Goal: Information Seeking & Learning: Learn about a topic

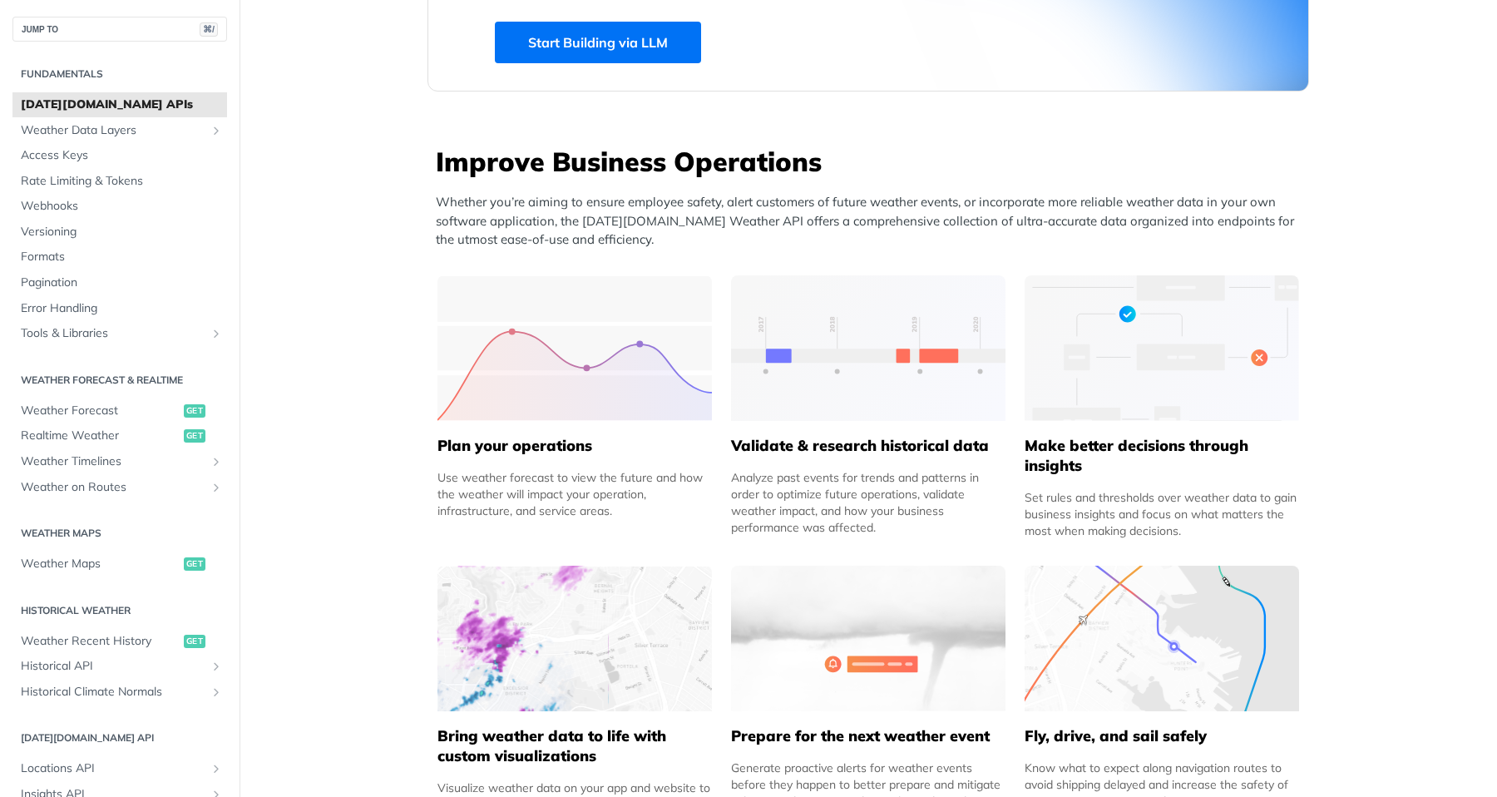
scroll to position [585, 0]
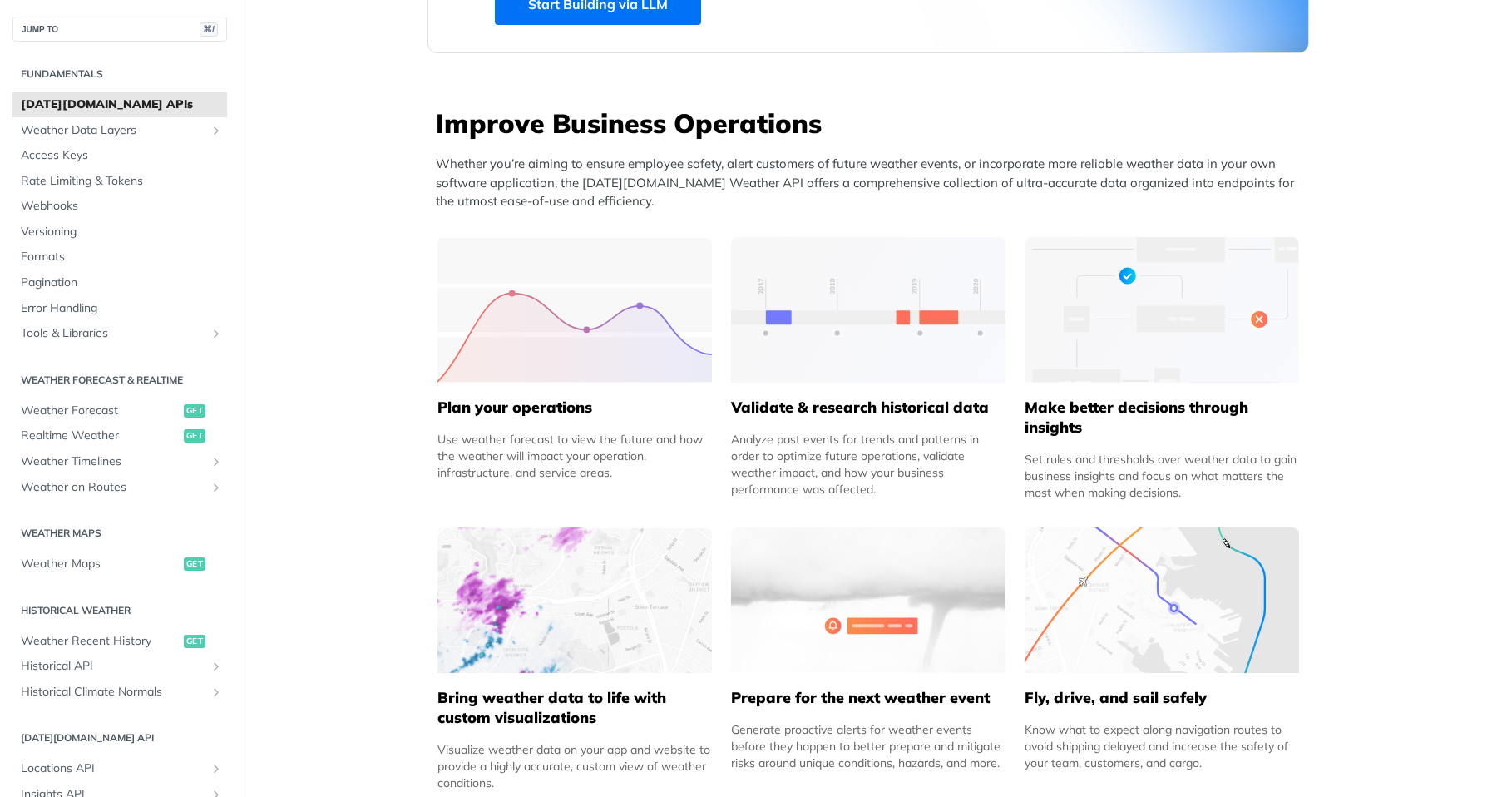
click at [589, 328] on img at bounding box center [574, 310] width 274 height 146
click at [551, 406] on h5 "Plan your operations" at bounding box center [574, 407] width 274 height 20
click at [825, 416] on h5 "Validate & research historical data" at bounding box center [868, 407] width 274 height 20
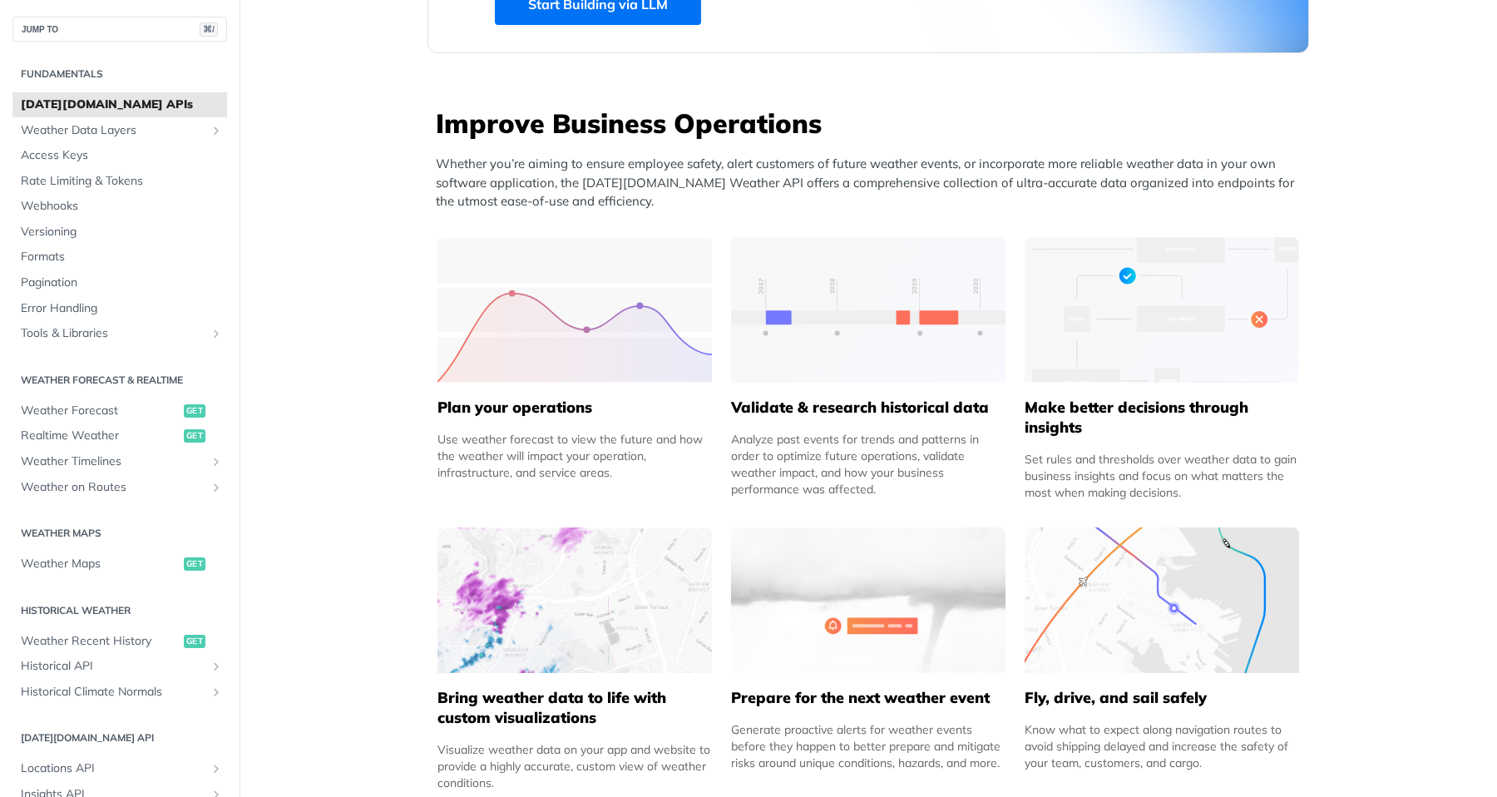
click at [1139, 415] on h5 "Make better decisions through insights" at bounding box center [1162, 417] width 274 height 40
click at [1124, 503] on div "Improve Business Operations Whether you’re aiming to ensure employee safety, al…" at bounding box center [867, 454] width 881 height 699
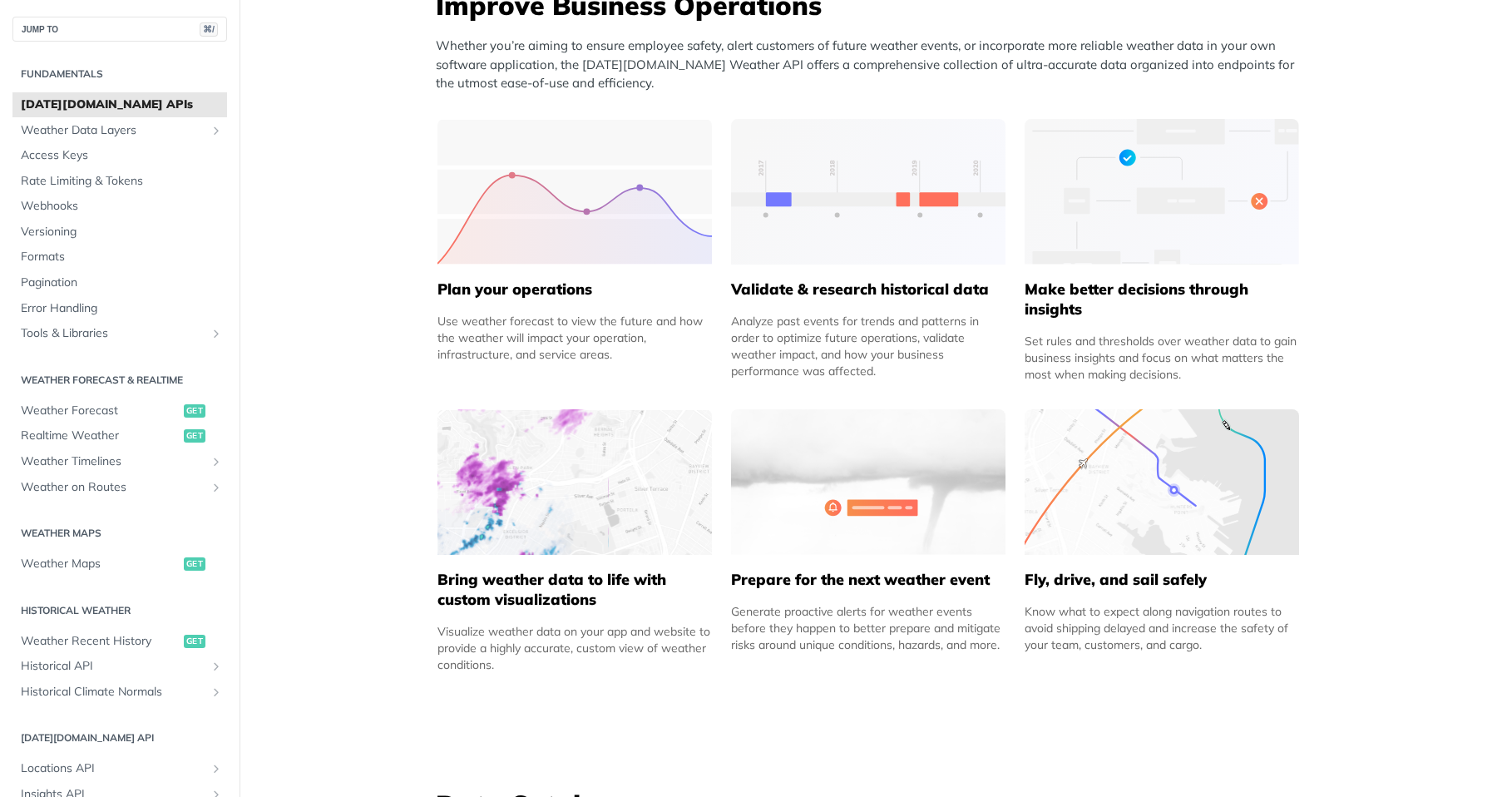
scroll to position [709, 0]
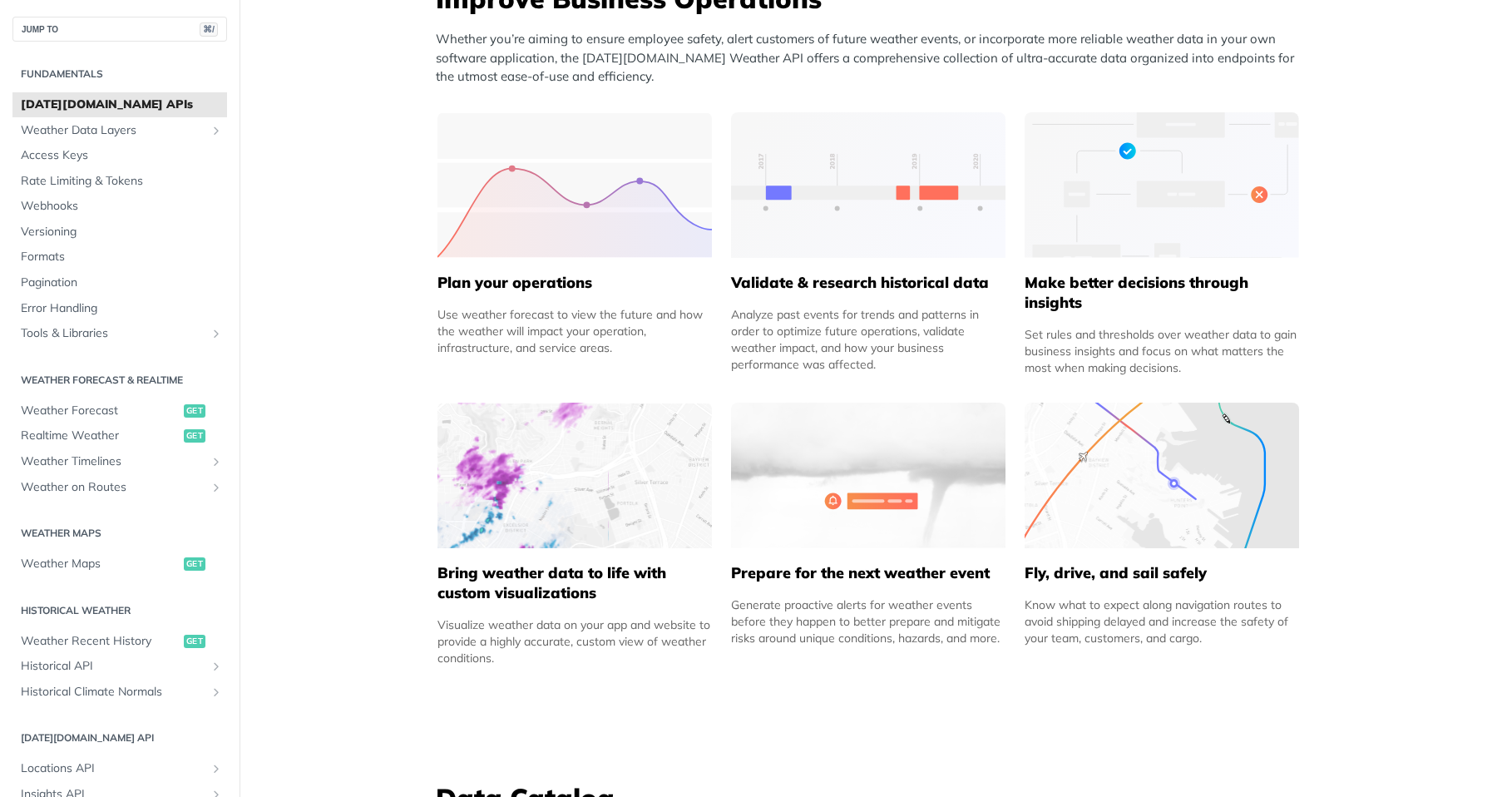
click at [919, 572] on h5 "Prepare for the next weather event" at bounding box center [868, 573] width 274 height 20
click at [1090, 575] on h5 "Fly, drive, and sail safely" at bounding box center [1162, 573] width 274 height 20
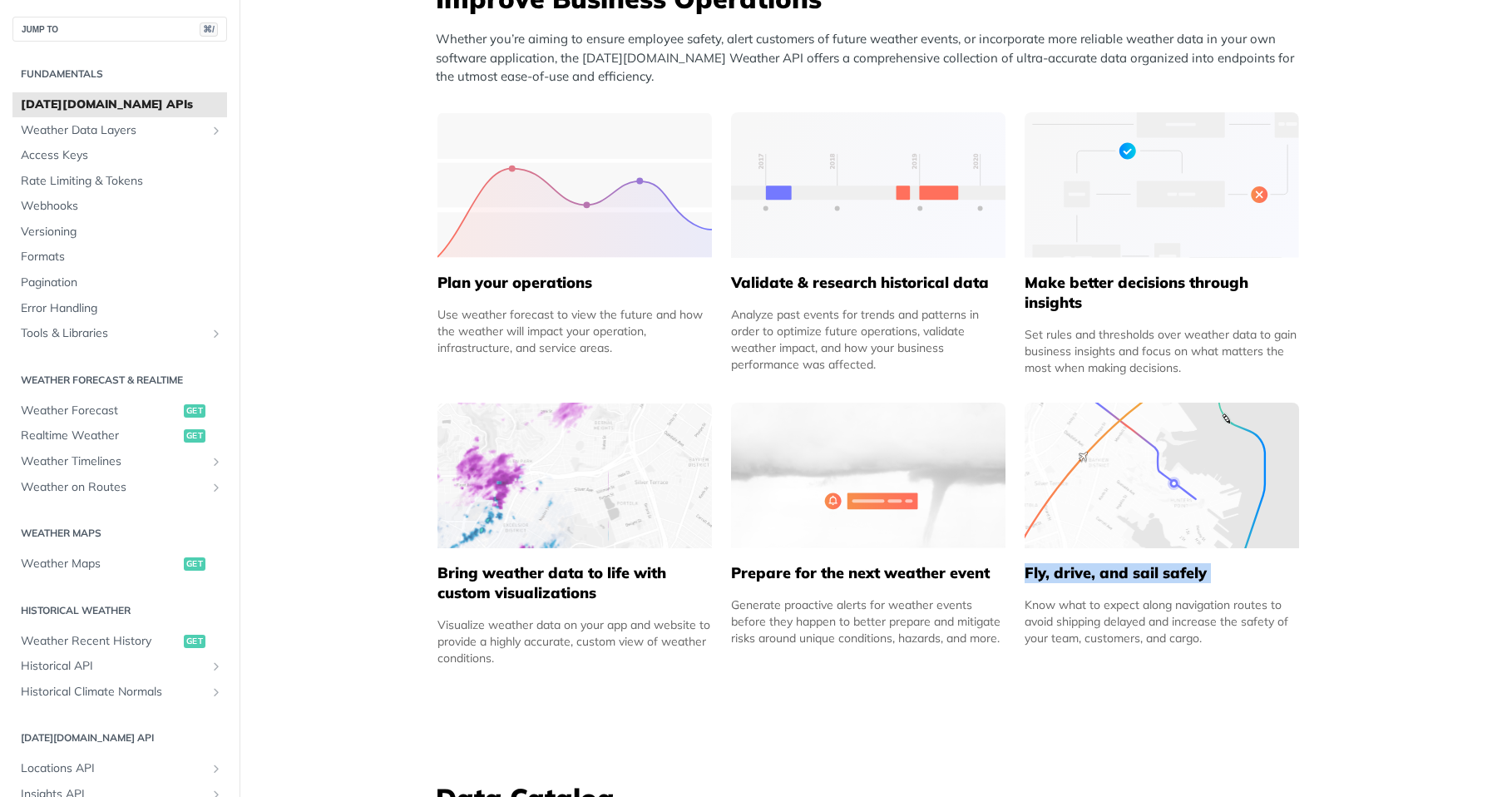
click at [1090, 575] on h5 "Fly, drive, and sail safely" at bounding box center [1162, 573] width 274 height 20
click at [600, 567] on h5 "Bring weather data to life with custom visualizations" at bounding box center [574, 583] width 274 height 40
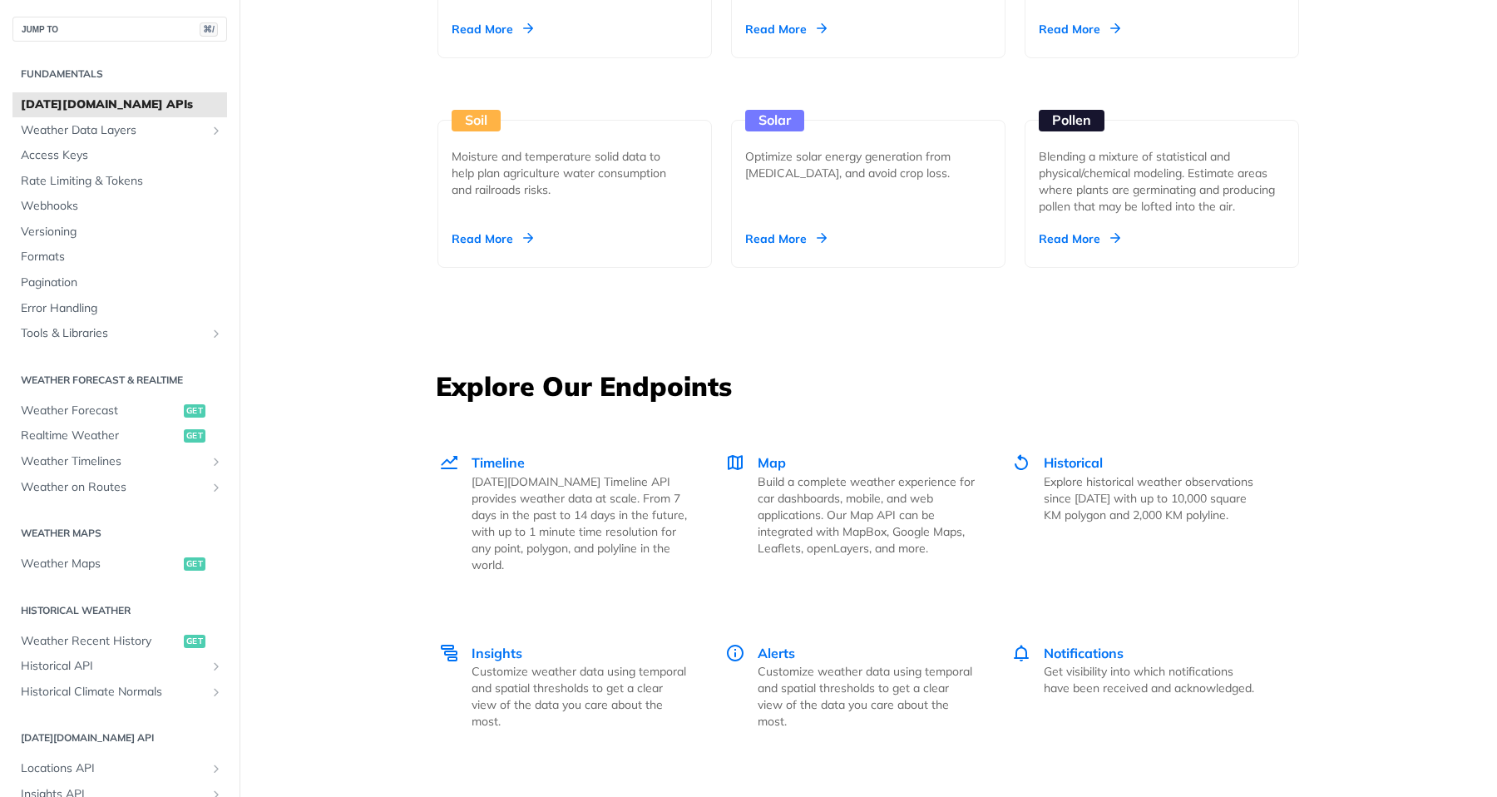
scroll to position [1953, 0]
